Goal: Find specific page/section: Find specific page/section

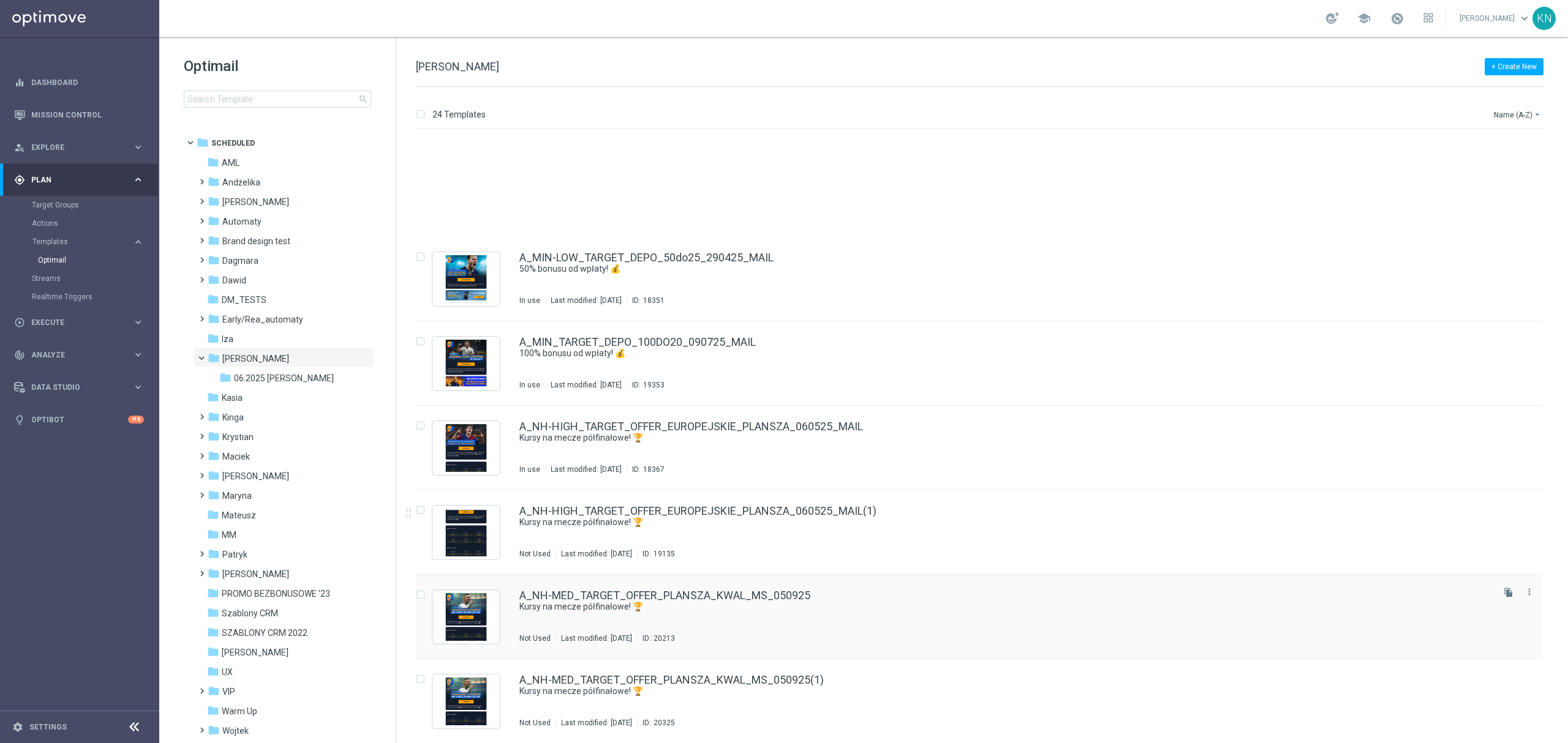
scroll to position [1414, 0]
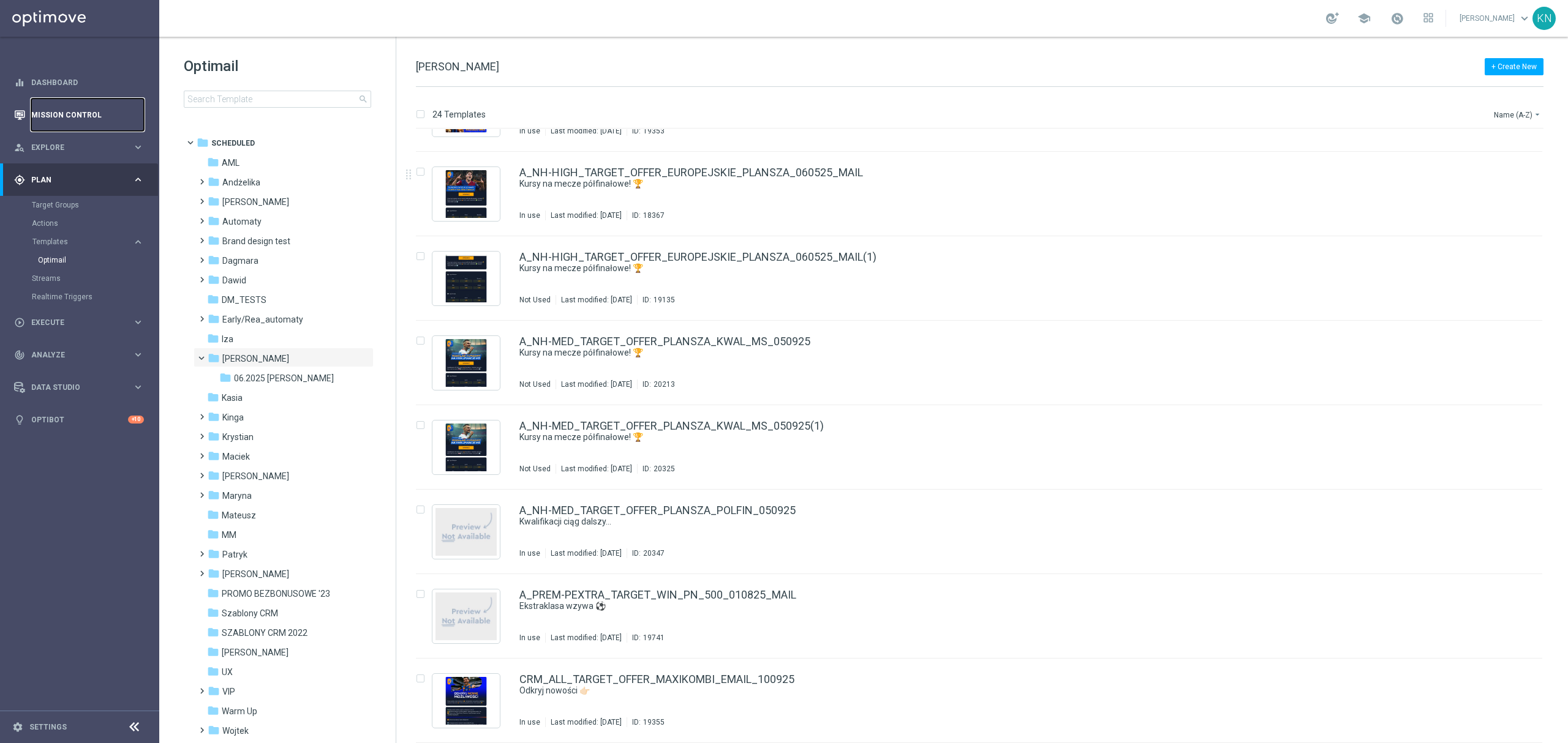
click at [71, 118] on link "Mission Control" at bounding box center [87, 115] width 113 height 33
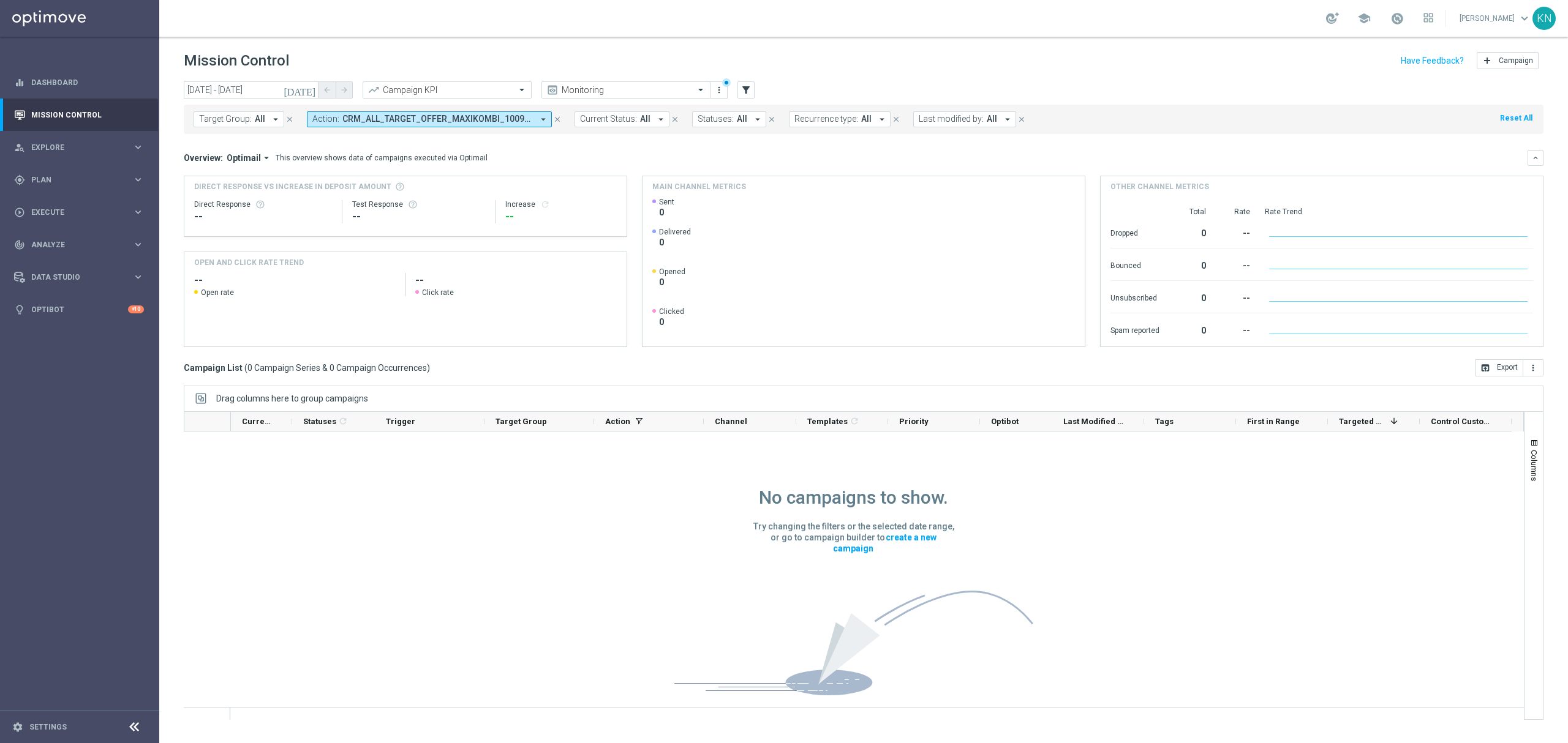
click at [505, 122] on span "CRM_ALL_TARGET_OFFER_MAXIKOMBI_100925" at bounding box center [437, 119] width 191 height 10
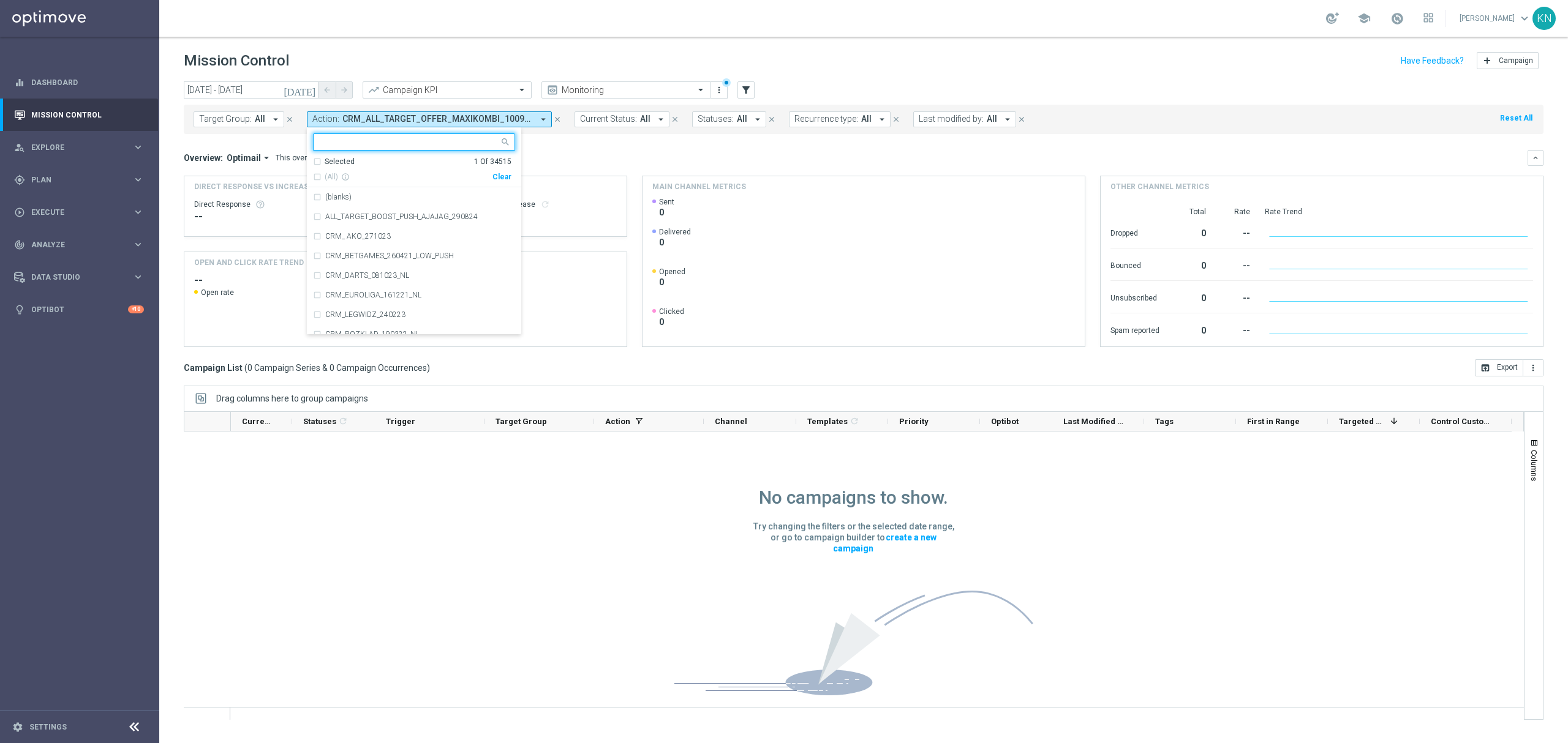
click at [314, 161] on div "Selected 1 Of 34515" at bounding box center [412, 161] width 199 height 10
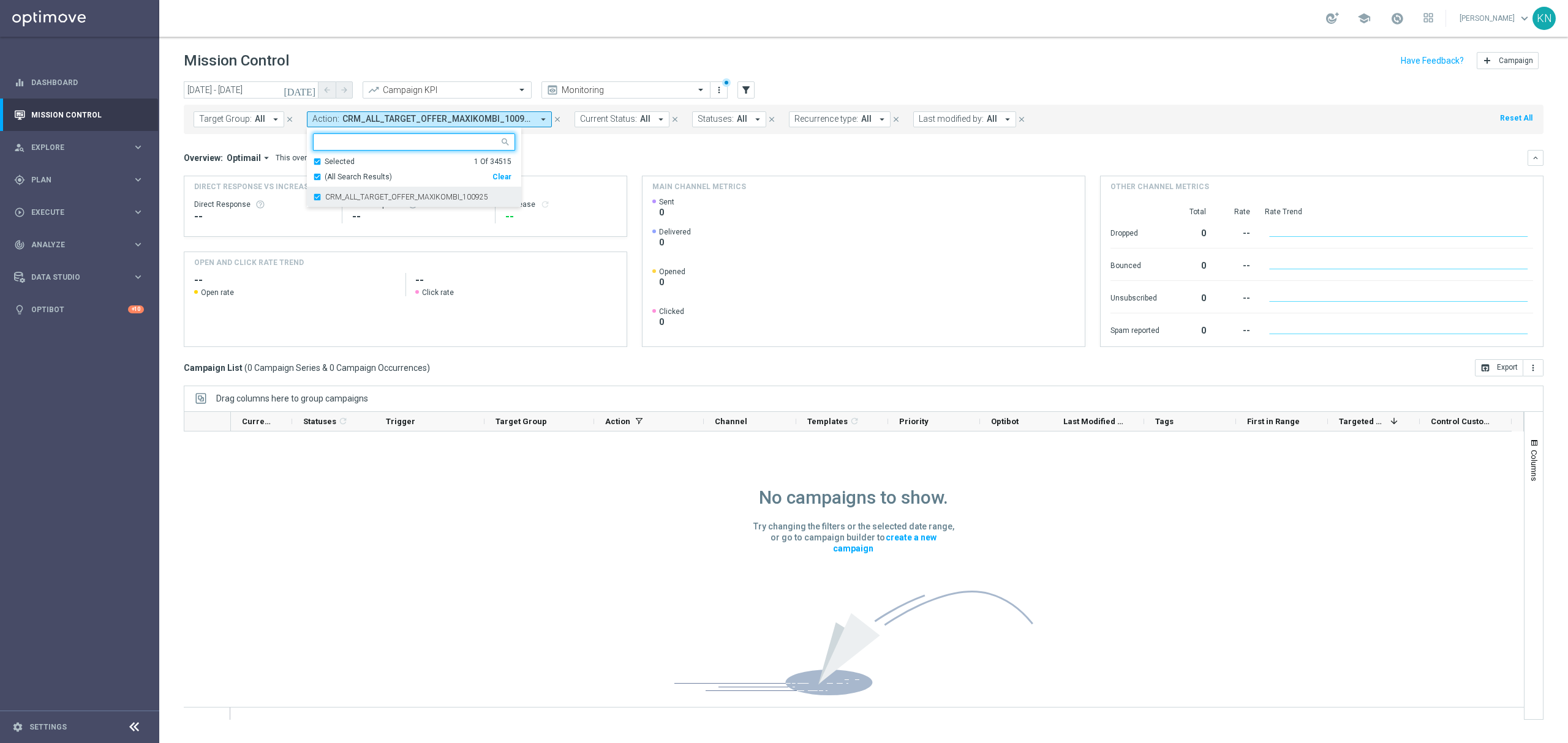
click at [317, 200] on div "CRM_ALL_TARGET_OFFER_MAXIKOMBI_100925" at bounding box center [414, 198] width 202 height 20
click at [316, 161] on div "Selected 0 Of 34515" at bounding box center [412, 161] width 199 height 10
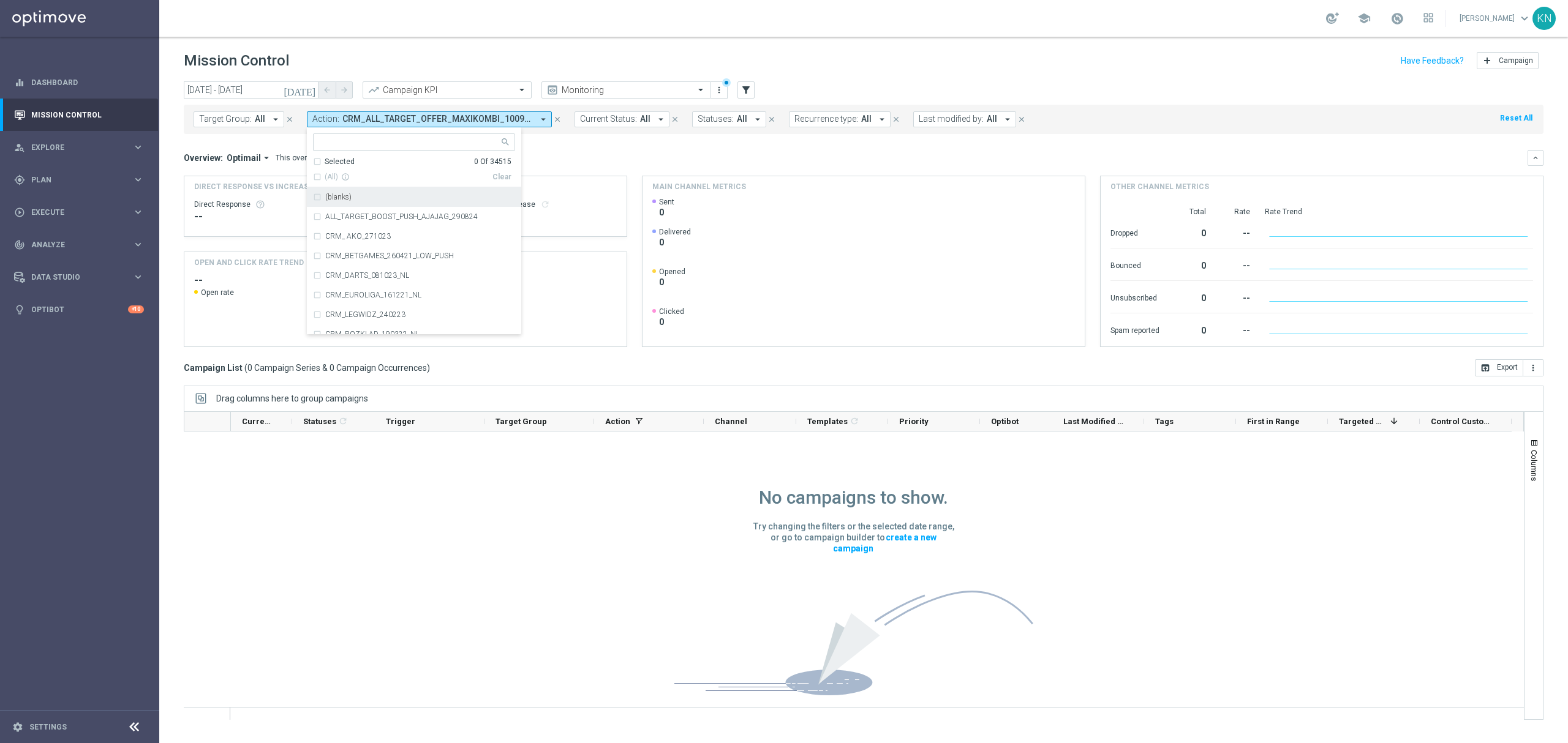
click at [559, 122] on div "Action: CRM_ALL_TARGET_OFFER_MAXIKOMBI_100925 arrow_drop_down Selected 0 Of 345…" at bounding box center [440, 120] width 268 height 16
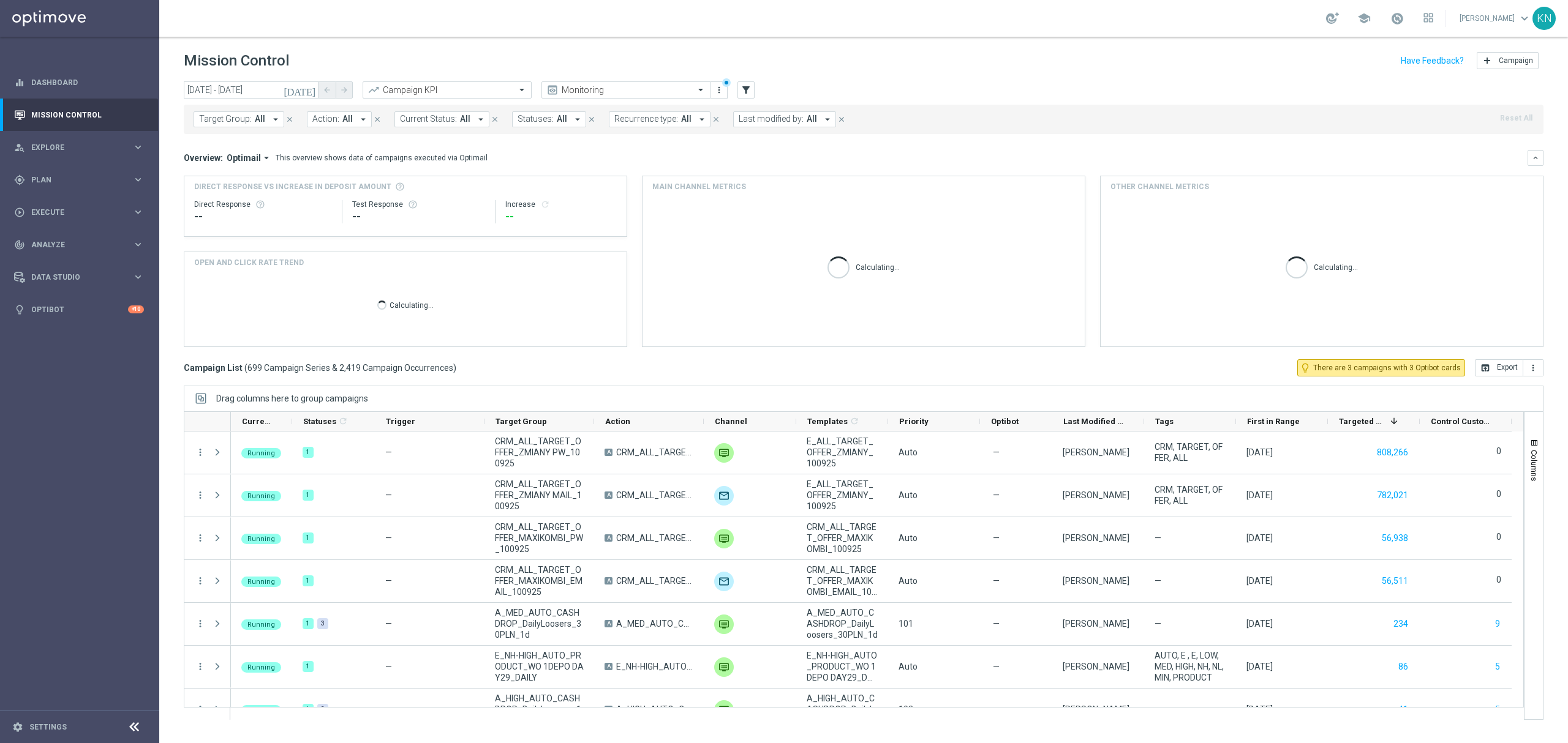
click at [248, 116] on span "Target Group:" at bounding box center [225, 119] width 53 height 10
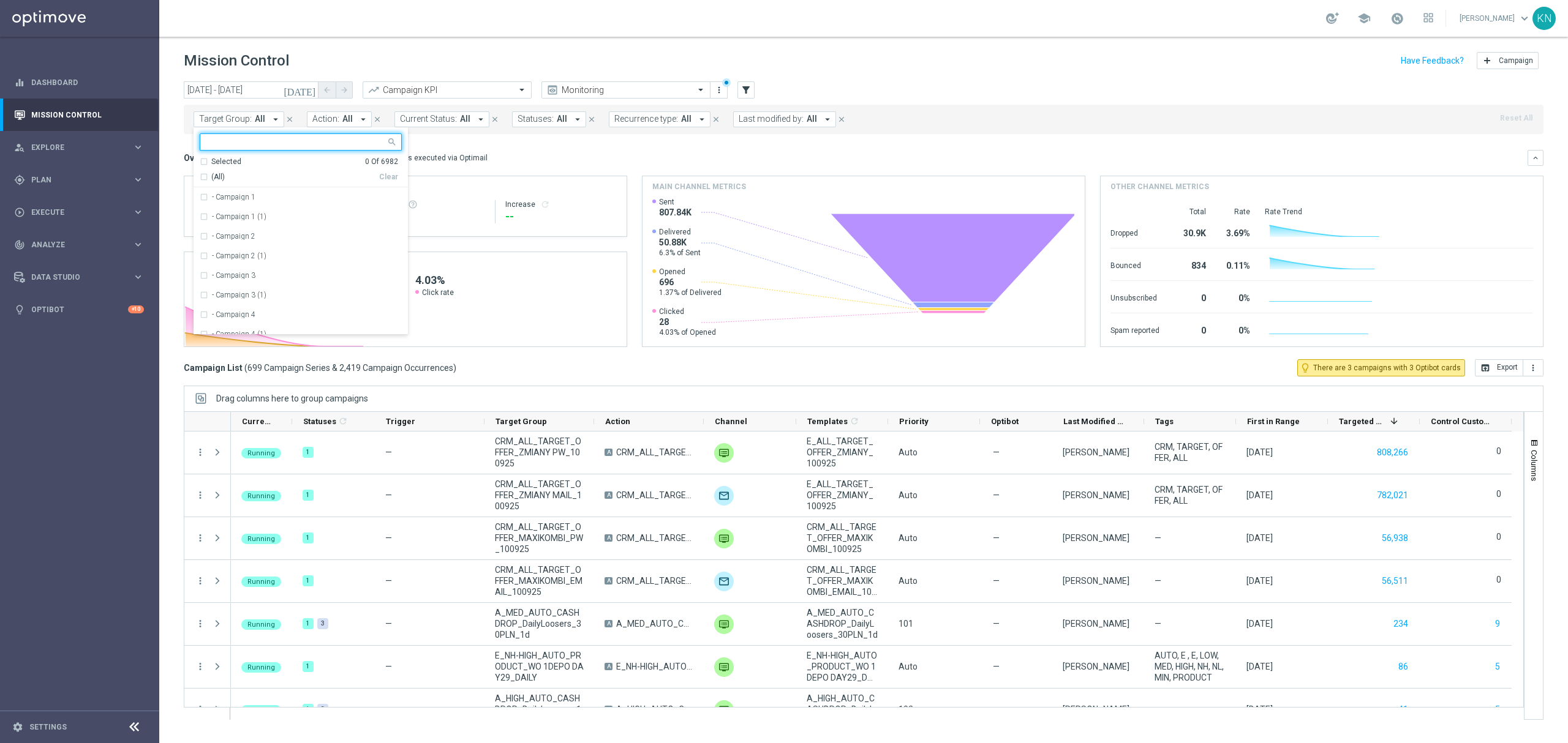
type input "CRM_ALL_TARGET_OFFER_MAXIKOMBI_100925"
click at [459, 142] on mini-dashboard "Overview: Optimail arrow_drop_down This overview shows data of campaigns execut…" at bounding box center [863, 247] width 1359 height 225
click at [328, 125] on button "Action: All arrow_drop_down" at bounding box center [339, 120] width 65 height 16
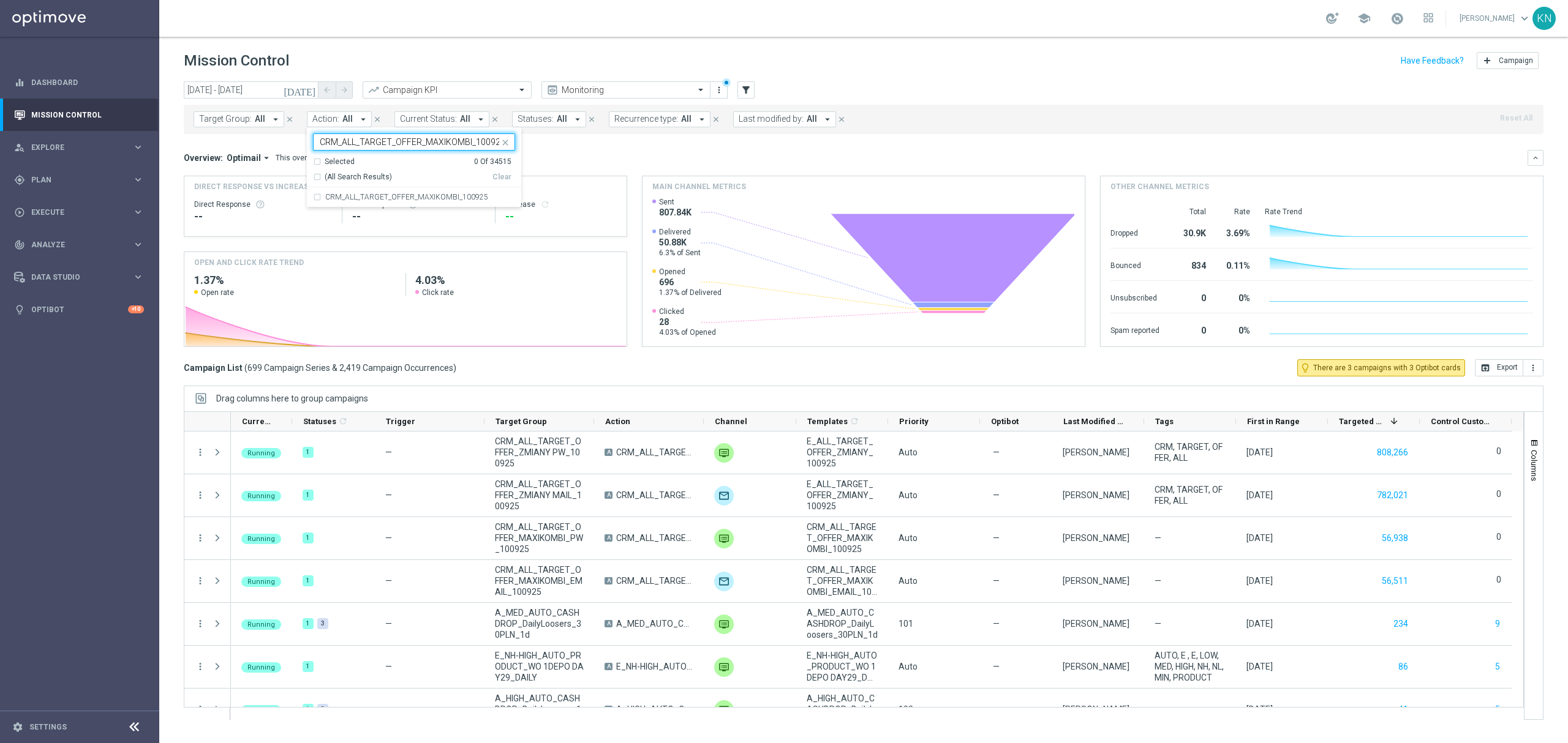
scroll to position [0, 5]
click at [358, 193] on div "CRM_ALL_TARGET_OFFER_MAXIKOMBI_100925" at bounding box center [414, 198] width 202 height 20
type input "CRM_ALL_TARGET_OFFER_MAXIKOMBI_100925"
click at [689, 155] on div "Overview: Optimail arrow_drop_down This overview shows data of campaigns execut…" at bounding box center [855, 158] width 1344 height 11
